Goal: Transaction & Acquisition: Subscribe to service/newsletter

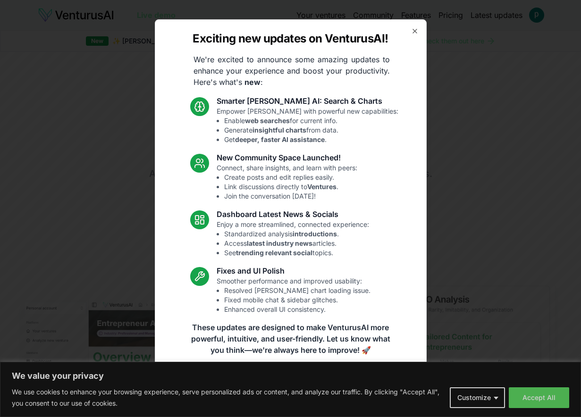
click at [415, 28] on icon "button" at bounding box center [415, 31] width 8 height 8
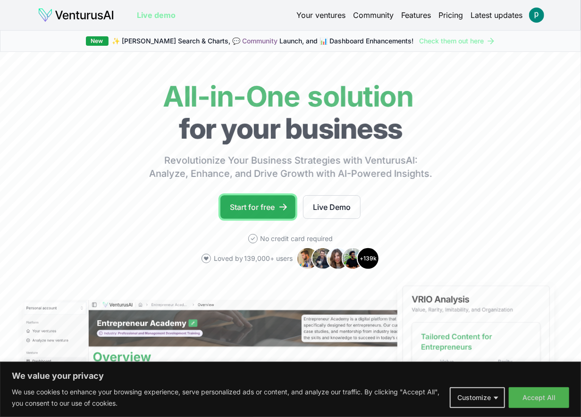
click at [263, 205] on link "Start for free" at bounding box center [258, 207] width 75 height 24
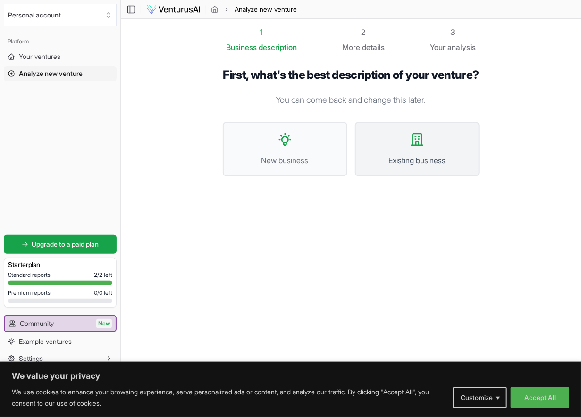
click at [440, 168] on button "Existing business" at bounding box center [417, 149] width 125 height 55
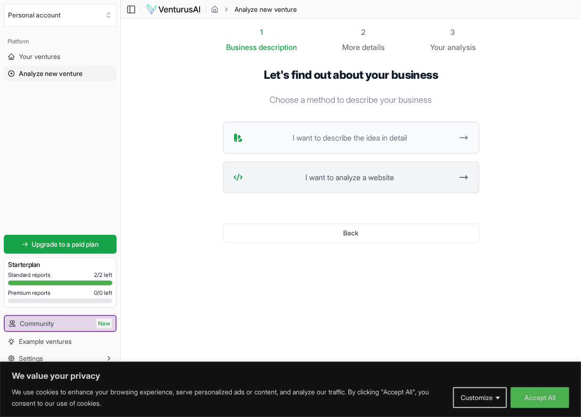
click at [429, 172] on span "I want to analyze a website" at bounding box center [350, 177] width 207 height 11
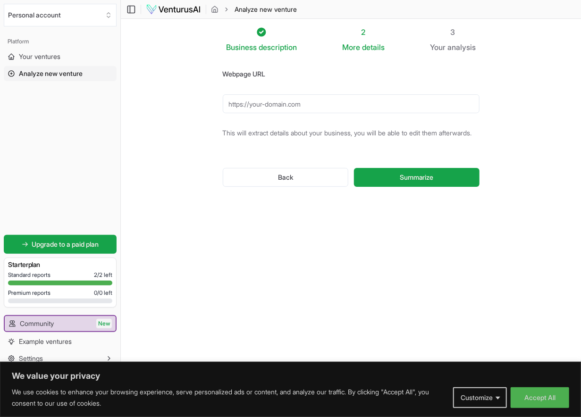
click at [342, 108] on input "Webpage URL" at bounding box center [351, 103] width 257 height 19
type input "[URL][DOMAIN_NAME]"
click at [354, 168] on button "Summarize" at bounding box center [416, 177] width 125 height 19
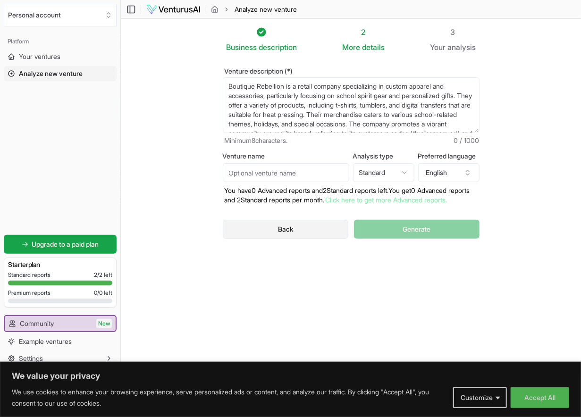
click at [269, 239] on button "Back" at bounding box center [286, 229] width 126 height 19
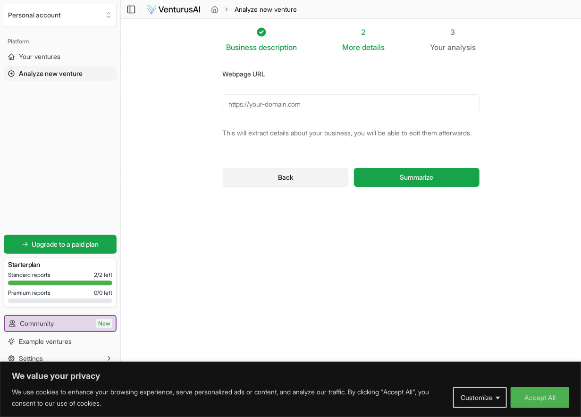
click at [295, 184] on button "Back" at bounding box center [286, 177] width 126 height 19
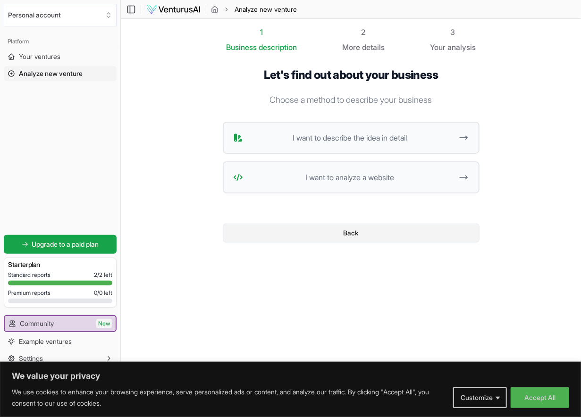
click at [365, 234] on button "Back" at bounding box center [351, 233] width 257 height 19
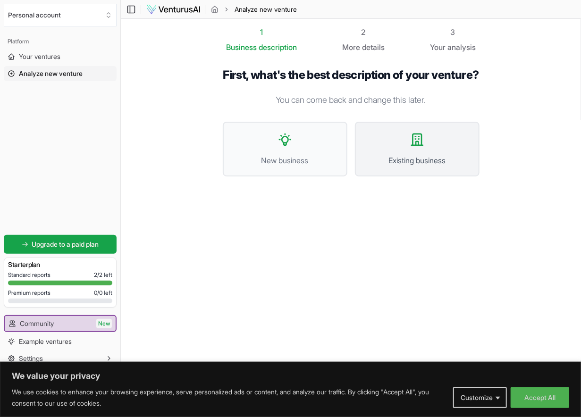
click at [421, 147] on icon at bounding box center [417, 139] width 15 height 15
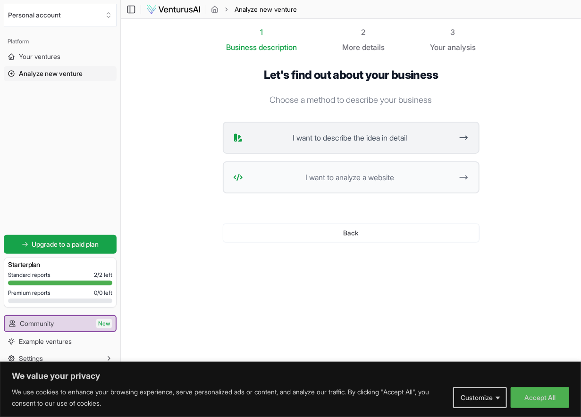
click at [424, 143] on span "I want to describe the idea in detail" at bounding box center [350, 137] width 207 height 11
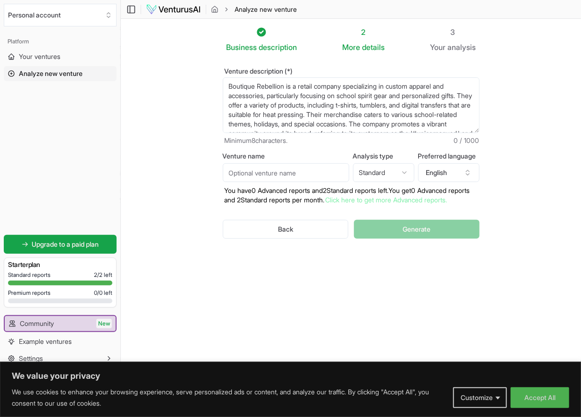
scroll to position [37, 0]
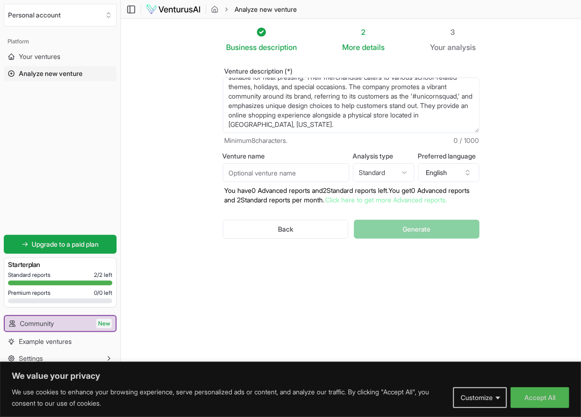
click at [388, 126] on textarea "Boutique Rebellion is a retail company specializing in custom apparel and acces…" at bounding box center [351, 105] width 257 height 56
click at [550, 100] on section "Business description 2 More details 3 Your analysis Venture description (*) Bou…" at bounding box center [351, 198] width 460 height 359
click at [411, 124] on textarea "Boutique Rebellion is a retail company specializing in custom apparel and acces…" at bounding box center [351, 105] width 257 height 56
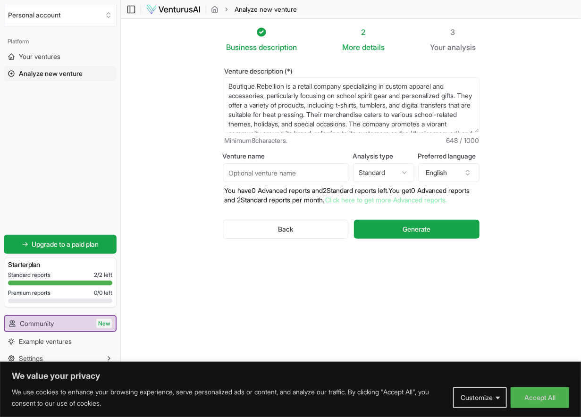
click at [420, 87] on textarea "Boutique Rebellion is a retail company specializing in custom apparel and acces…" at bounding box center [351, 105] width 257 height 56
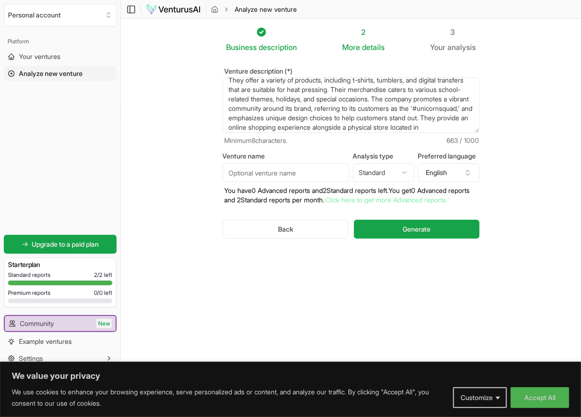
scroll to position [37, 0]
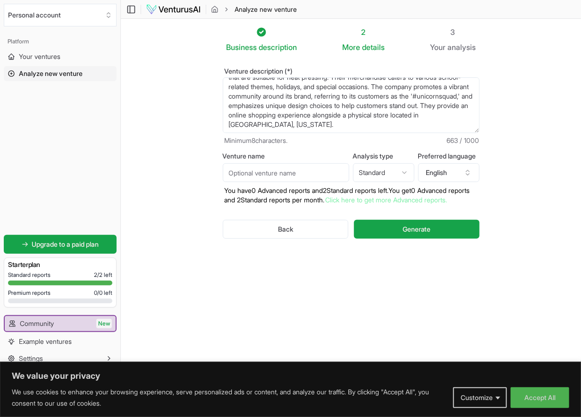
type textarea "Boutique Rebellion is a retail company specializing in custom Direct to Film ap…"
click at [421, 234] on span "Generate" at bounding box center [417, 228] width 28 height 9
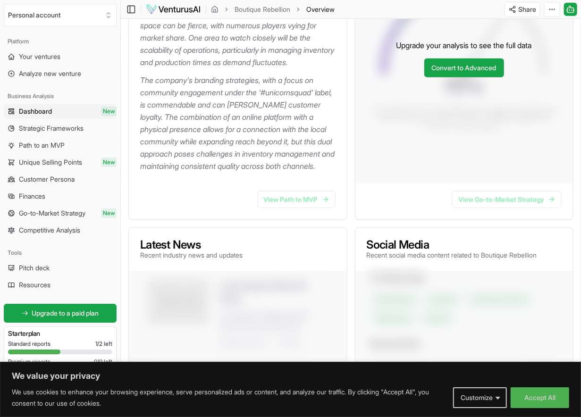
scroll to position [298, 0]
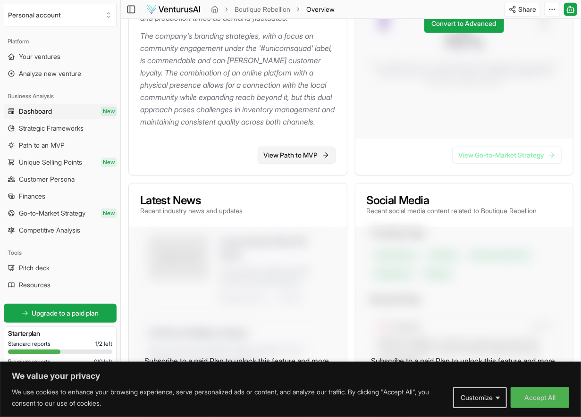
click at [294, 164] on link "View Path to MVP" at bounding box center [297, 155] width 78 height 17
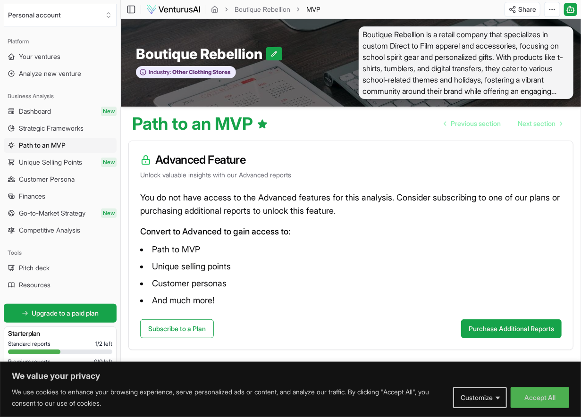
scroll to position [0, 0]
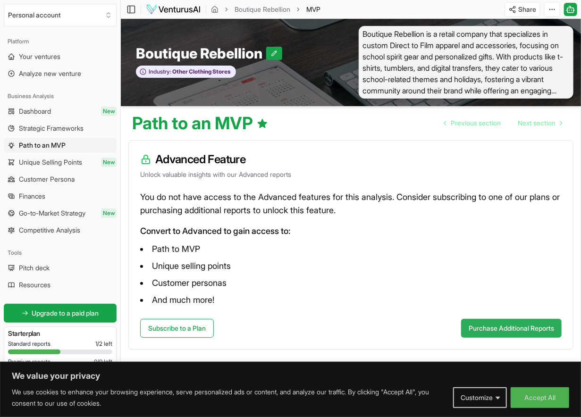
click at [510, 330] on button "Purchase Additional Reports" at bounding box center [511, 328] width 101 height 19
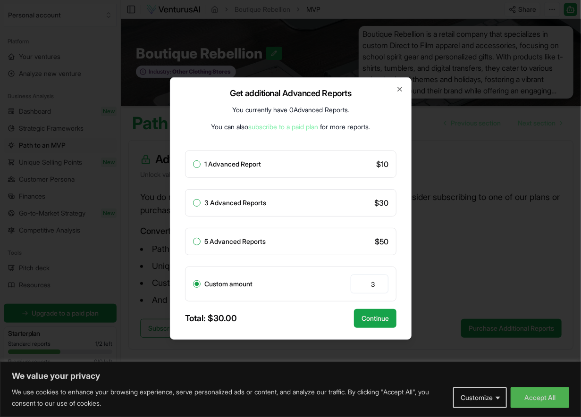
click at [201, 163] on div "1 Advanced Report" at bounding box center [227, 165] width 68 height 8
click at [199, 170] on div "1 Advanced Report $ 10" at bounding box center [291, 164] width 212 height 27
click at [198, 168] on button "1 Advanced Report" at bounding box center [197, 165] width 8 height 8
radio input "true"
click at [400, 89] on icon "button" at bounding box center [400, 89] width 8 height 8
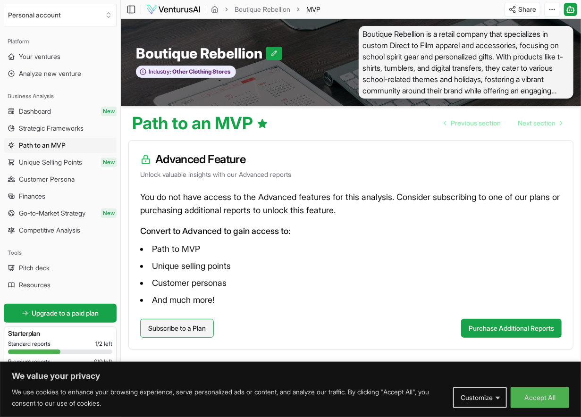
click at [174, 330] on link "Subscribe to a Plan" at bounding box center [177, 328] width 74 height 19
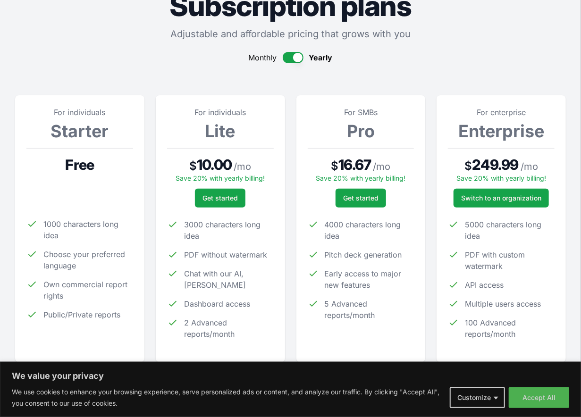
scroll to position [99, 0]
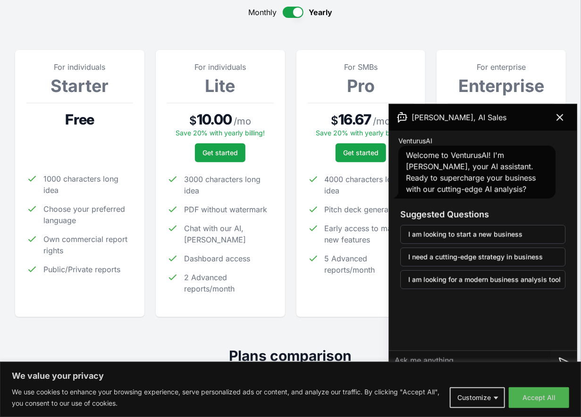
click at [290, 14] on button "button" at bounding box center [293, 12] width 21 height 11
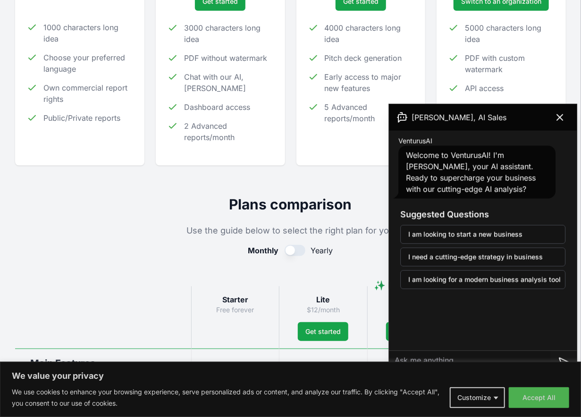
scroll to position [249, 0]
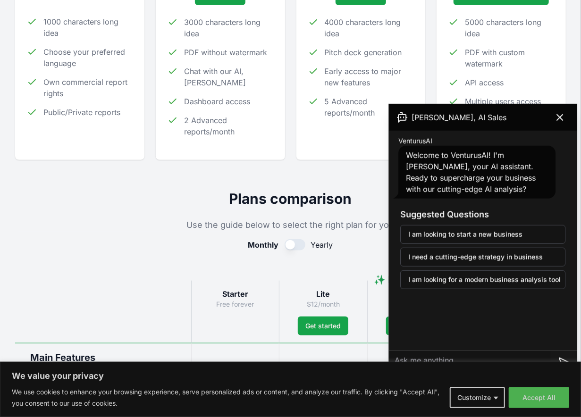
click at [511, 357] on textarea at bounding box center [469, 362] width 161 height 23
click at [489, 397] on button "Customize" at bounding box center [477, 398] width 55 height 21
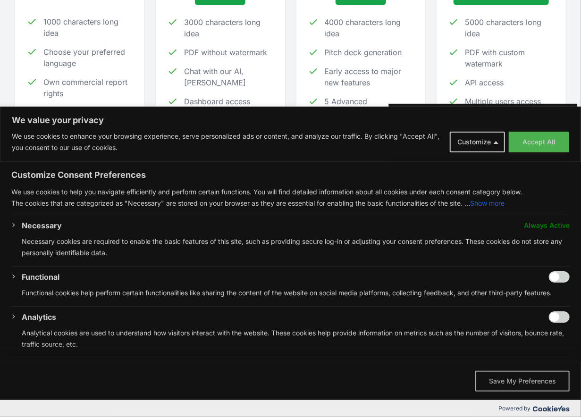
click at [507, 376] on button "Save My Preferences" at bounding box center [522, 381] width 94 height 21
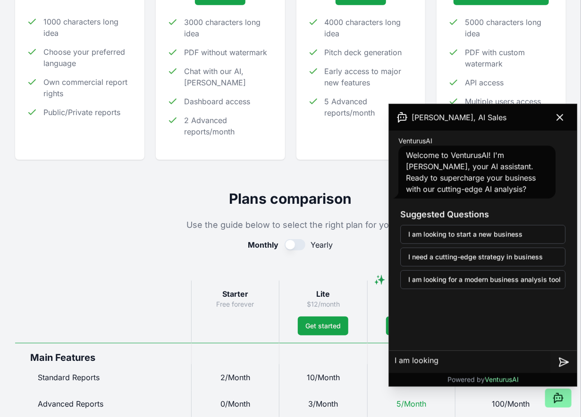
click at [446, 363] on textarea "I am looking" at bounding box center [469, 362] width 161 height 23
type textarea "I am looking to grow our business"
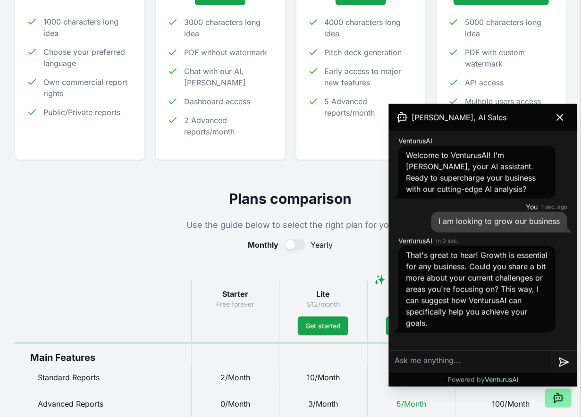
click at [493, 363] on textarea at bounding box center [469, 362] width 161 height 23
type textarea "Marketing is our current pain point. We do not have experience or time to invest"
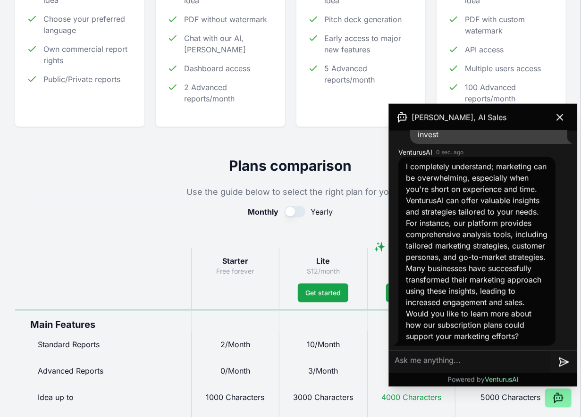
scroll to position [298, 0]
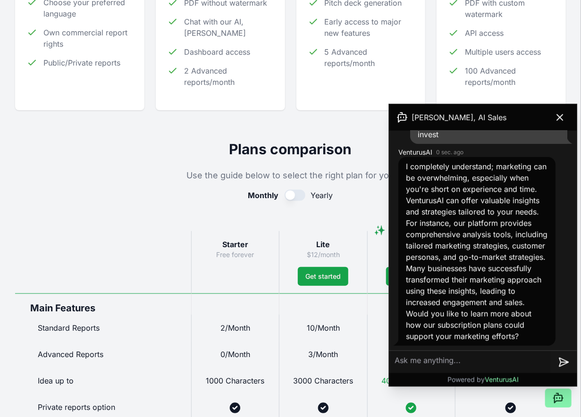
click at [478, 358] on textarea at bounding box center [469, 362] width 161 height 23
type textarea "yes"
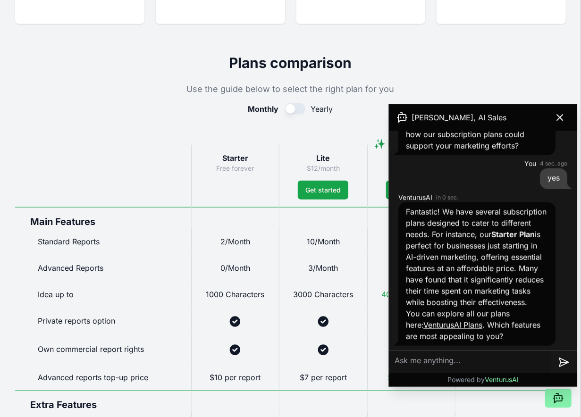
scroll to position [398, 0]
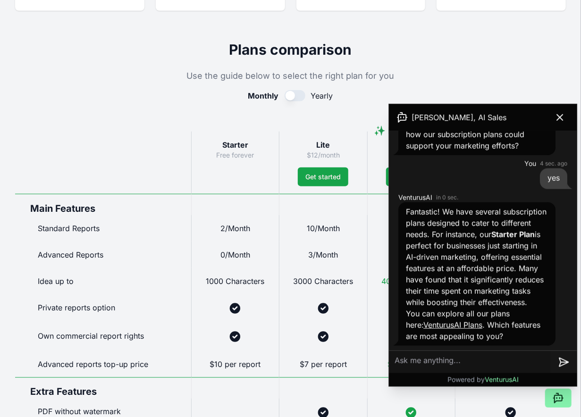
click at [484, 365] on textarea at bounding box center [469, 362] width 161 height 23
type textarea "I"
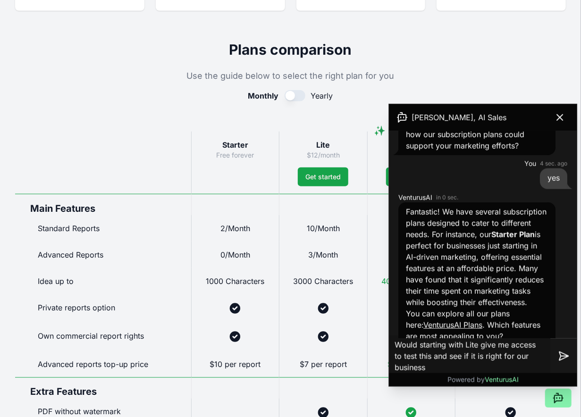
type textarea "Would starting with Lite give me access to test this and see if it is right for…"
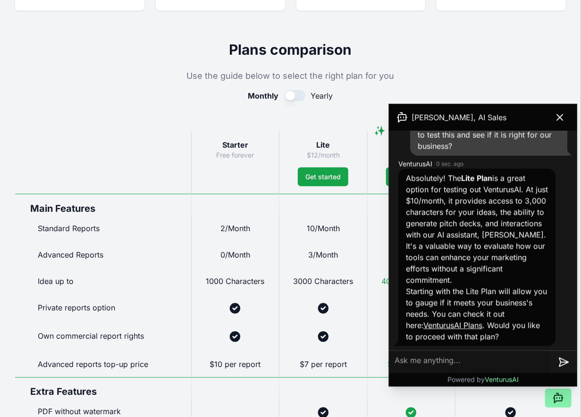
scroll to position [680, 0]
click at [455, 364] on textarea at bounding box center [469, 362] width 161 height 23
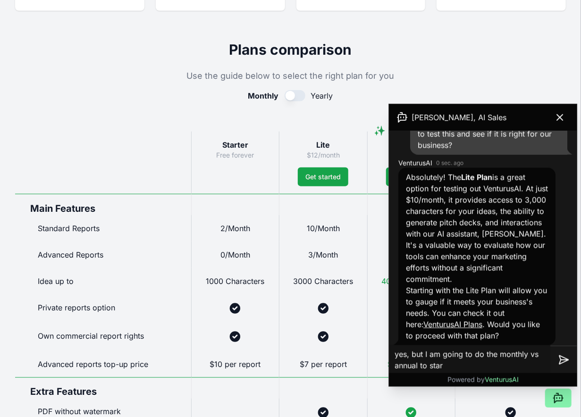
type textarea "yes, but I am going to do the monthly vs annual to start"
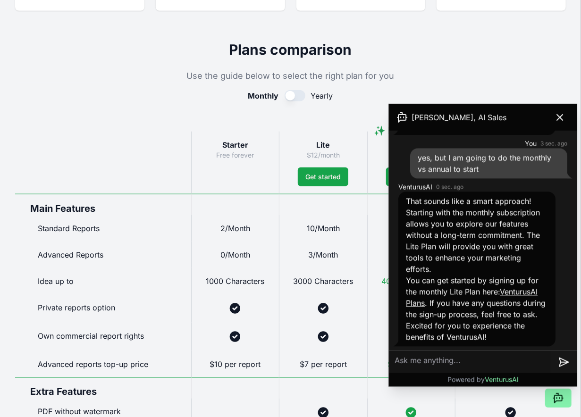
scroll to position [891, 0]
click at [328, 181] on button "Get started" at bounding box center [323, 177] width 51 height 19
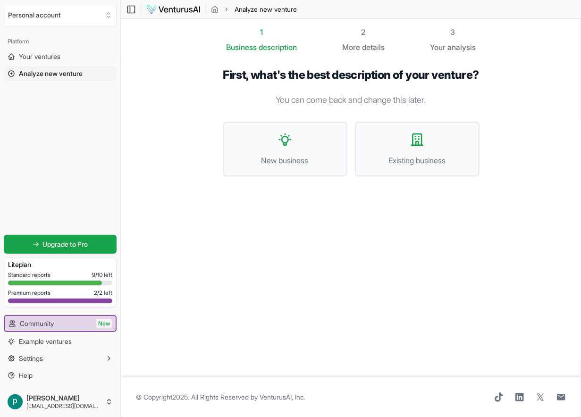
click at [74, 280] on div "Standard reports 9 / 10 left Premium reports 2 / 2 left" at bounding box center [60, 290] width 104 height 36
click at [60, 59] on span "Your ventures" at bounding box center [40, 56] width 42 height 9
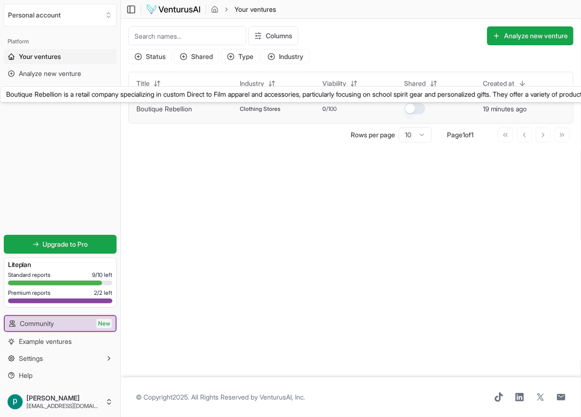
click at [174, 107] on link "Boutique Rebellion" at bounding box center [164, 109] width 56 height 8
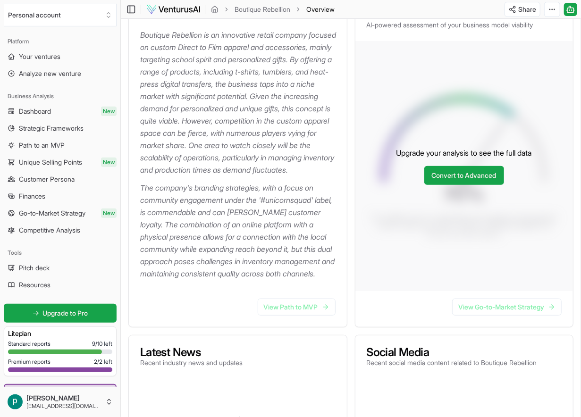
scroll to position [199, 0]
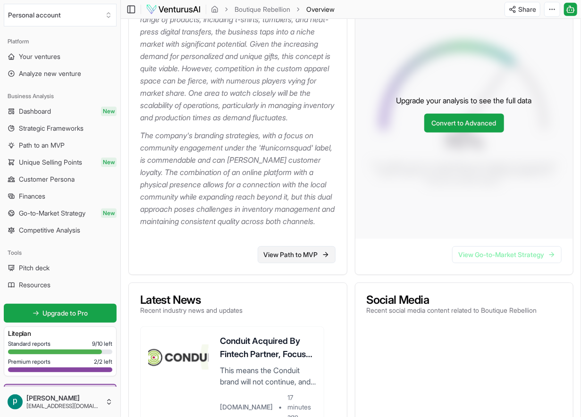
click at [281, 263] on link "View Path to MVP" at bounding box center [297, 254] width 78 height 17
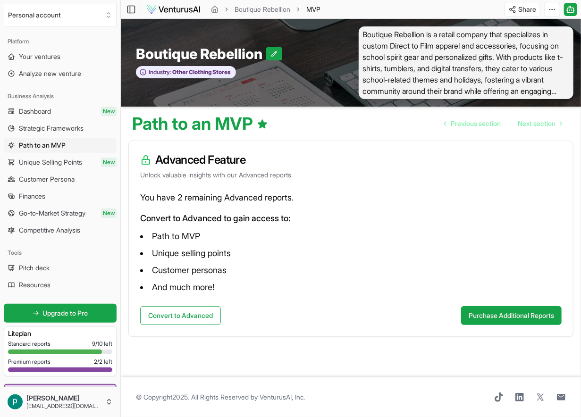
scroll to position [0, 0]
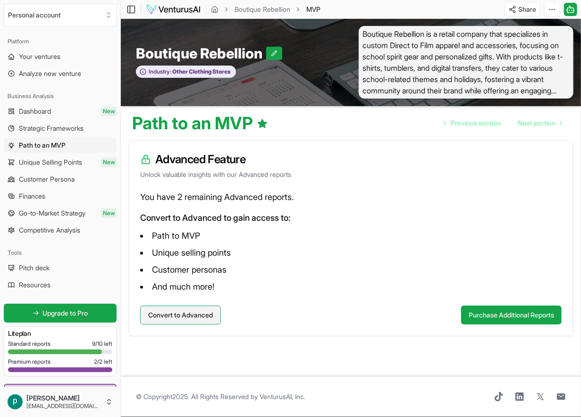
click at [190, 324] on button "Convert to Advanced" at bounding box center [180, 315] width 81 height 19
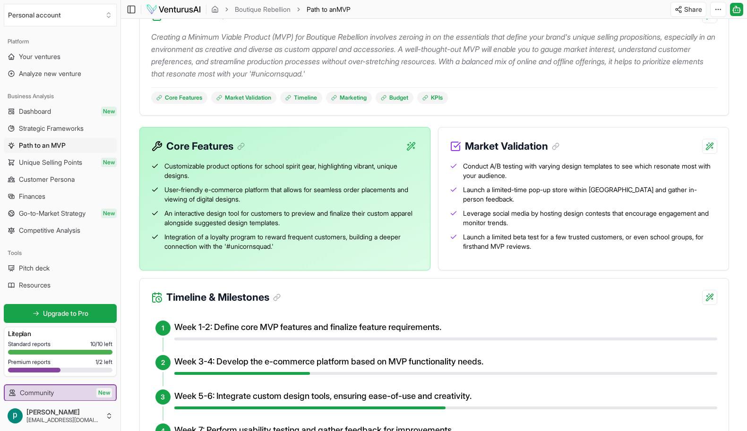
scroll to position [0, 0]
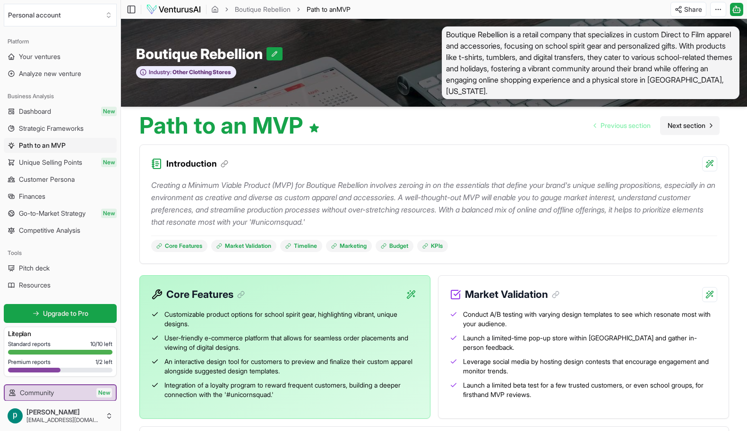
click at [581, 126] on link "Next section" at bounding box center [689, 125] width 59 height 19
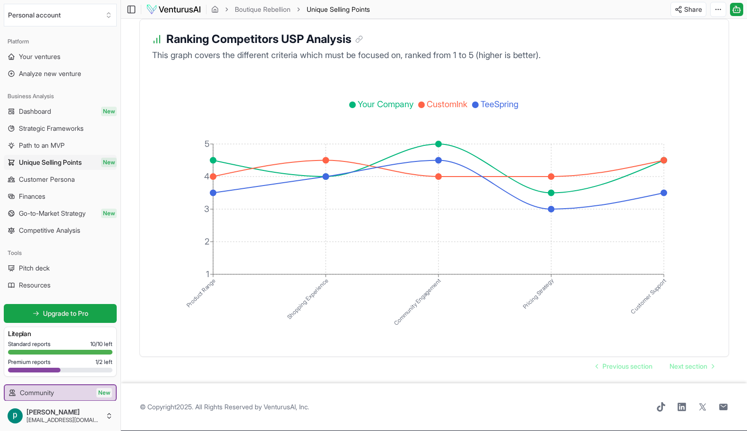
scroll to position [1742, 0]
click at [581, 364] on span "Next section" at bounding box center [688, 366] width 38 height 9
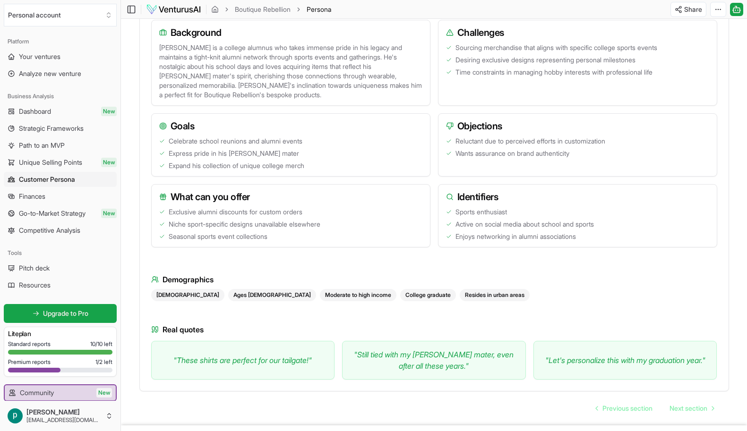
scroll to position [751, 0]
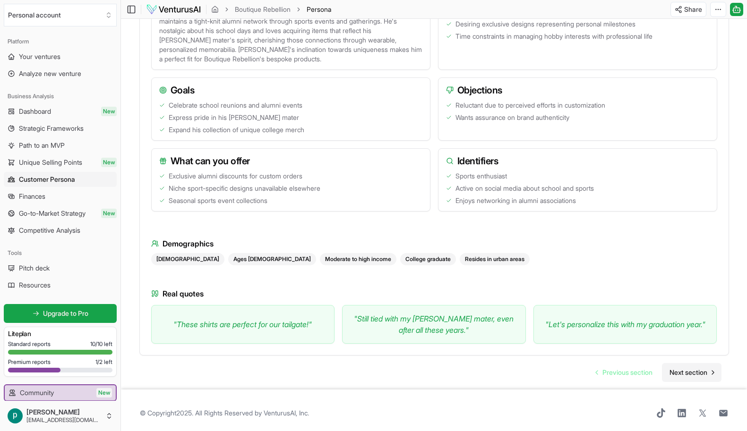
click at [581, 372] on link "Next section" at bounding box center [691, 372] width 59 height 19
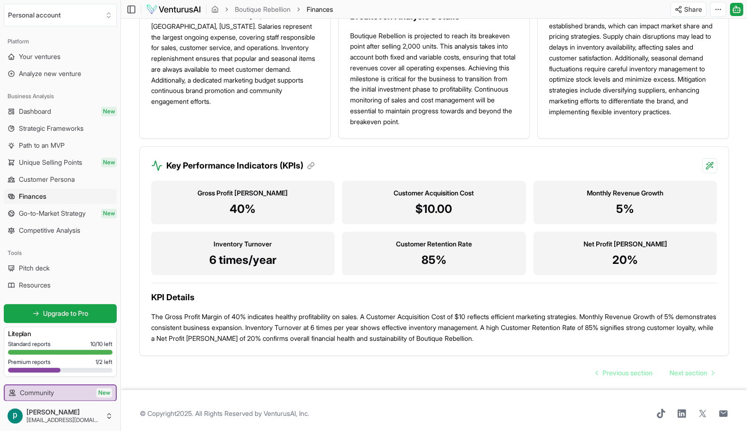
scroll to position [823, 0]
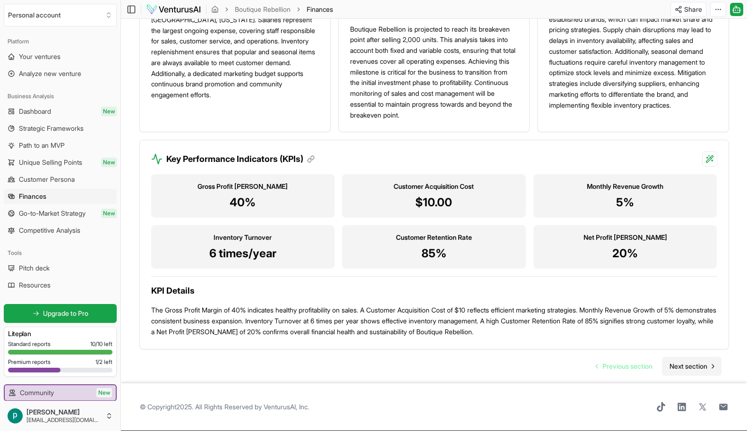
click at [581, 370] on span "Next section" at bounding box center [688, 366] width 38 height 9
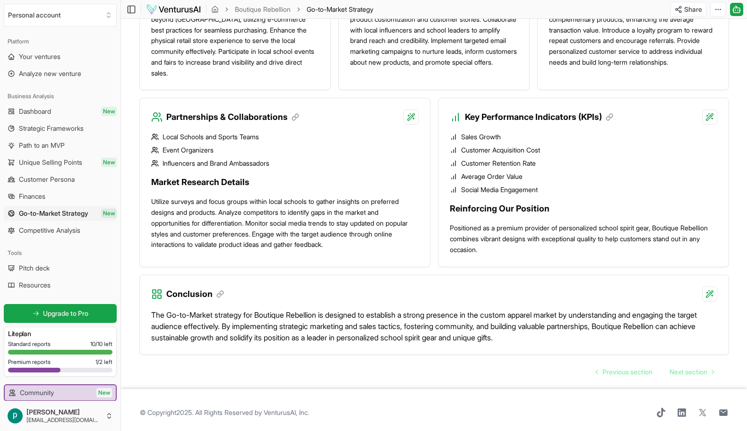
scroll to position [747, 0]
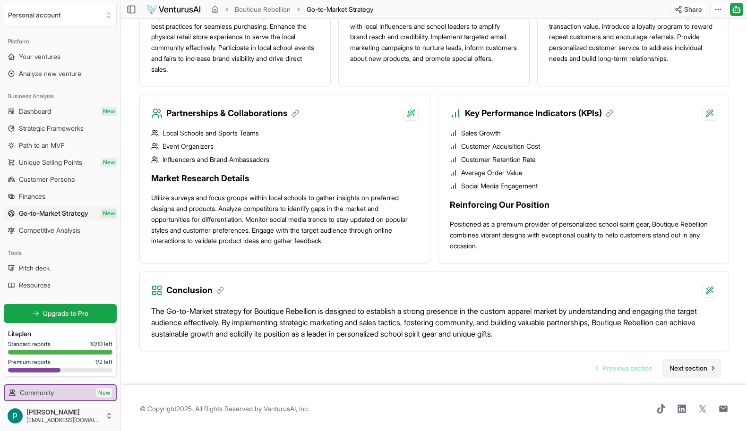
click at [581, 364] on span "Next section" at bounding box center [688, 368] width 38 height 9
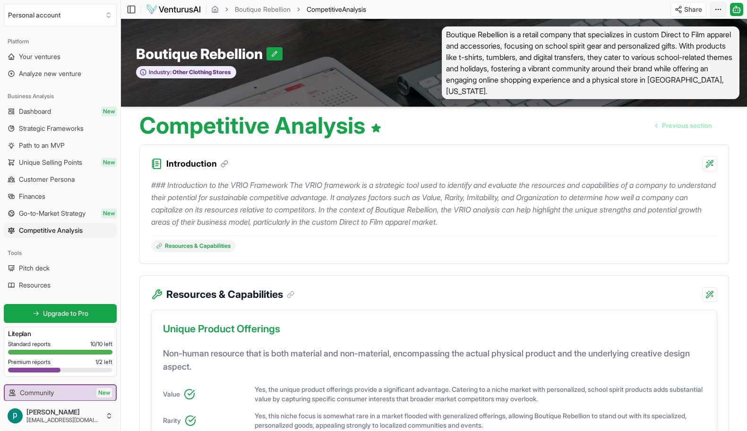
click at [581, 10] on html "We value your privacy We use cookies to enhance your browsing experience, serve…" at bounding box center [373, 215] width 747 height 431
click at [581, 42] on div "Download PDF" at bounding box center [682, 43] width 77 height 15
click at [581, 8] on html "We value your privacy We use cookies to enhance your browsing experience, serve…" at bounding box center [373, 215] width 747 height 431
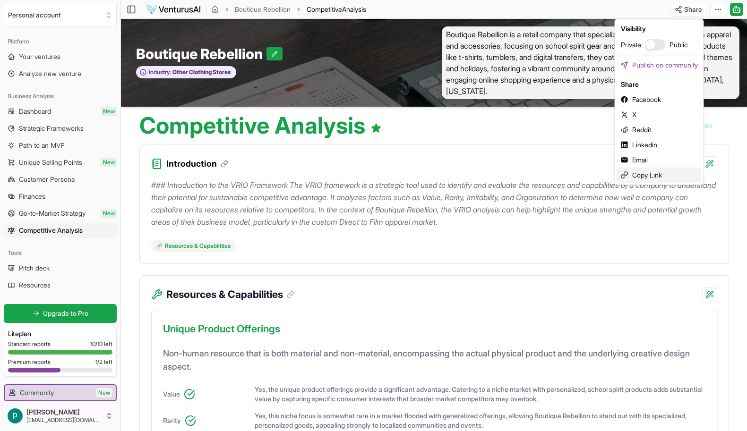
click at [581, 172] on div "Copy Link" at bounding box center [659, 175] width 85 height 15
